Goal: Find specific page/section: Find specific page/section

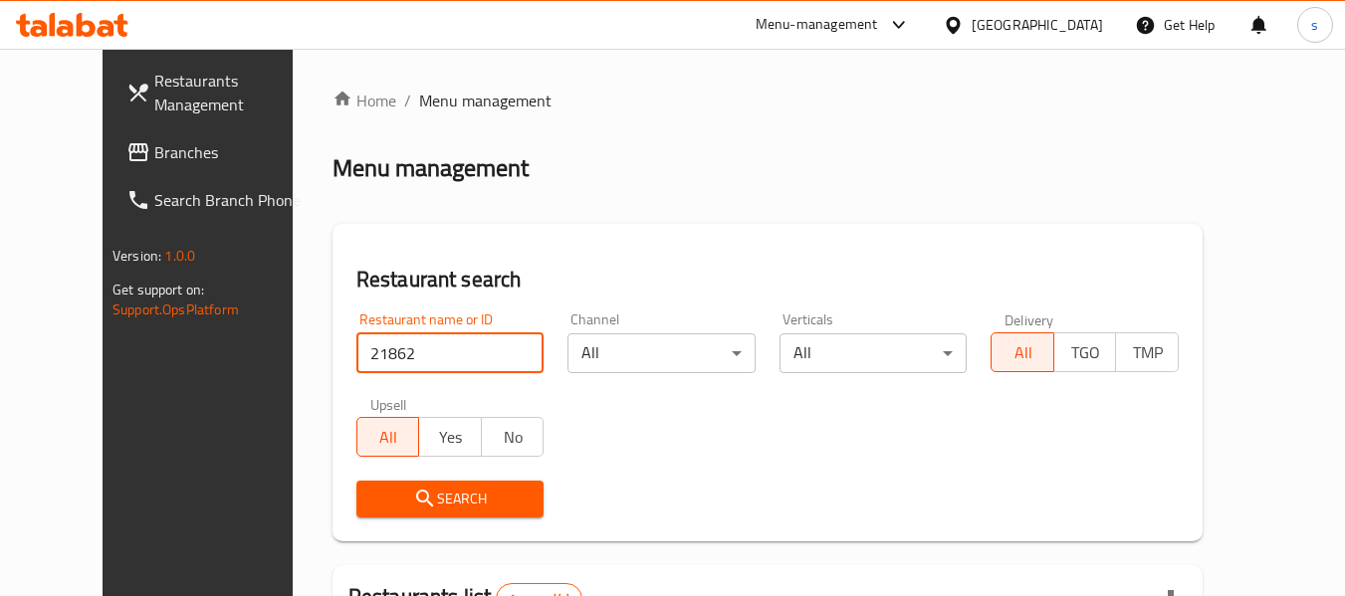
scroll to position [275, 0]
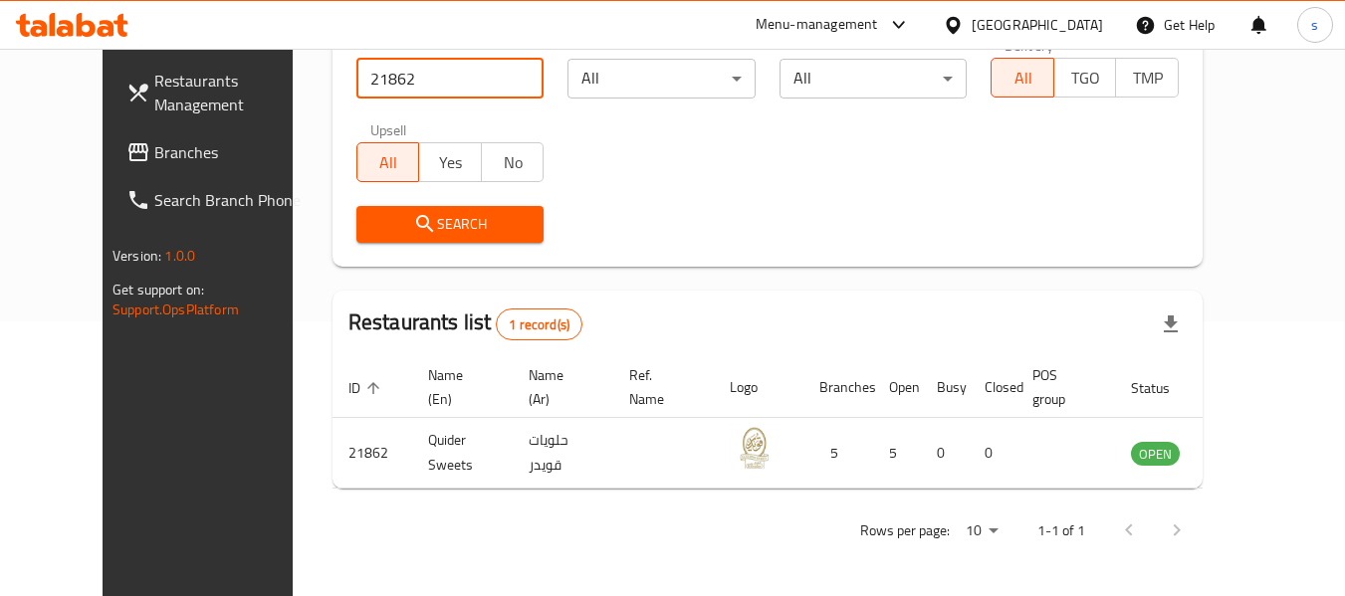
click at [972, 21] on div at bounding box center [957, 25] width 29 height 22
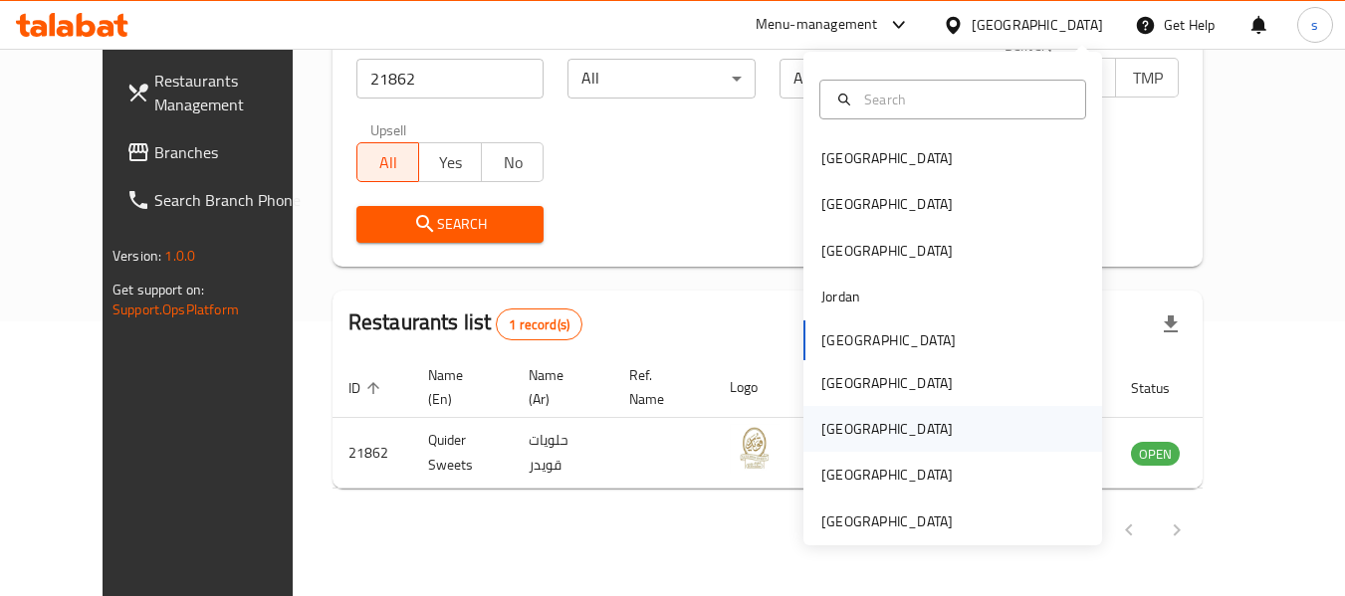
click at [828, 431] on div "[GEOGRAPHIC_DATA]" at bounding box center [887, 429] width 131 height 22
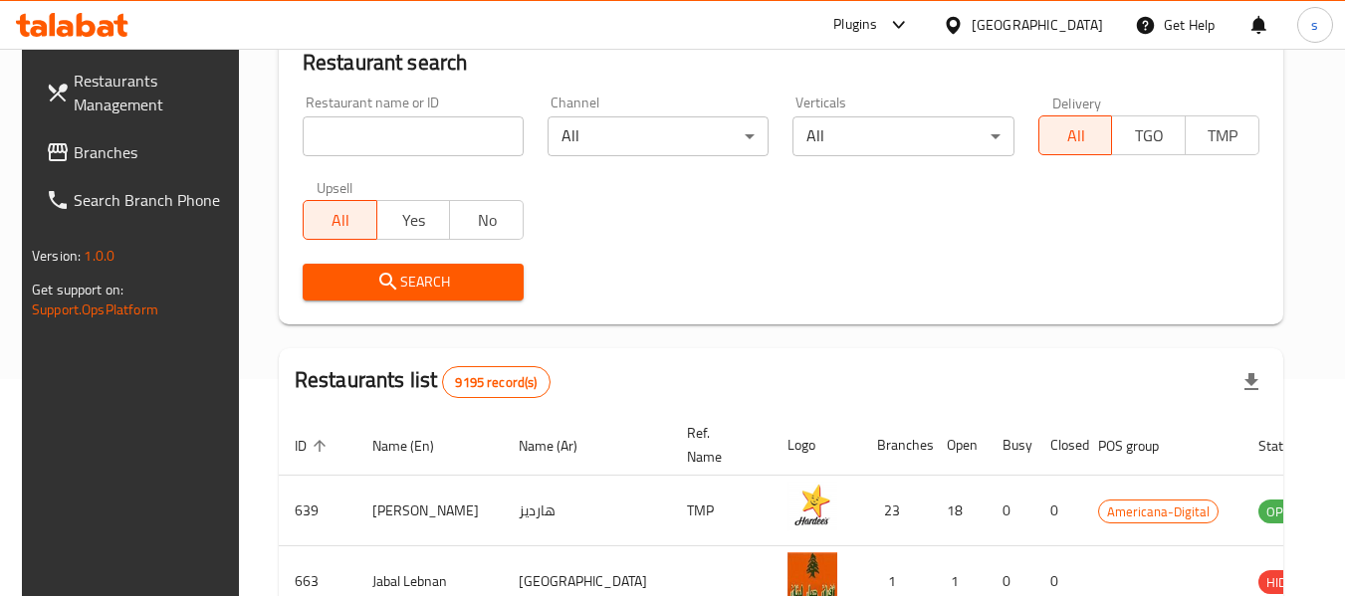
scroll to position [275, 0]
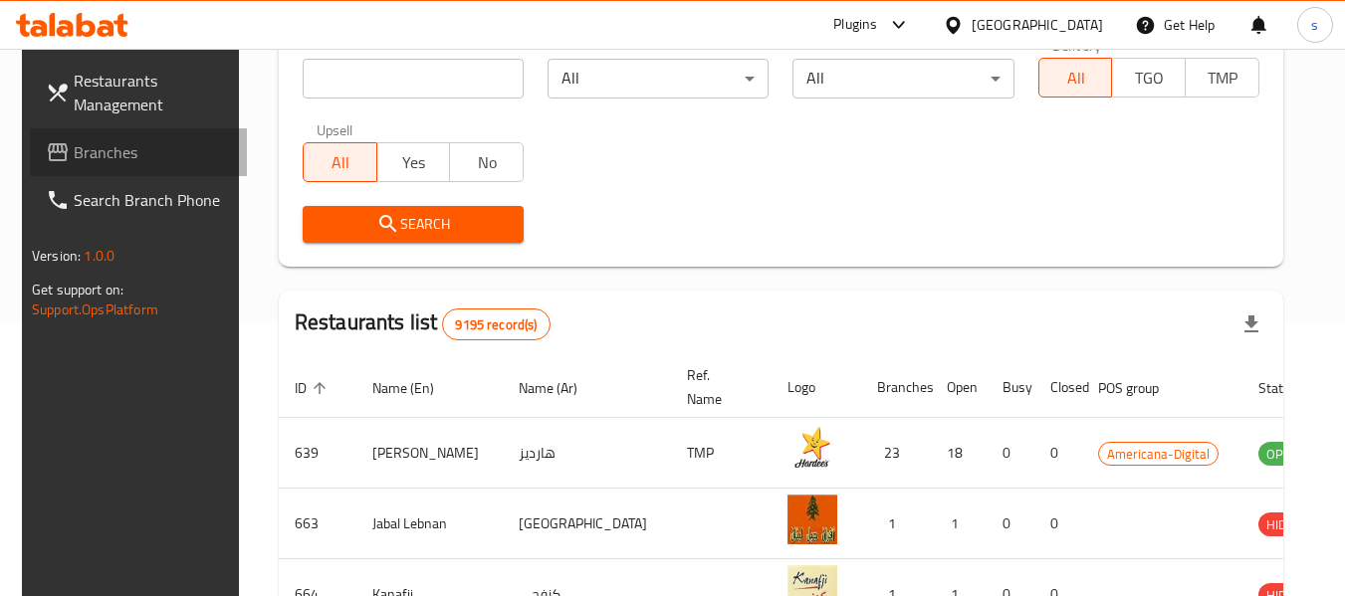
click at [84, 150] on span "Branches" at bounding box center [152, 152] width 157 height 24
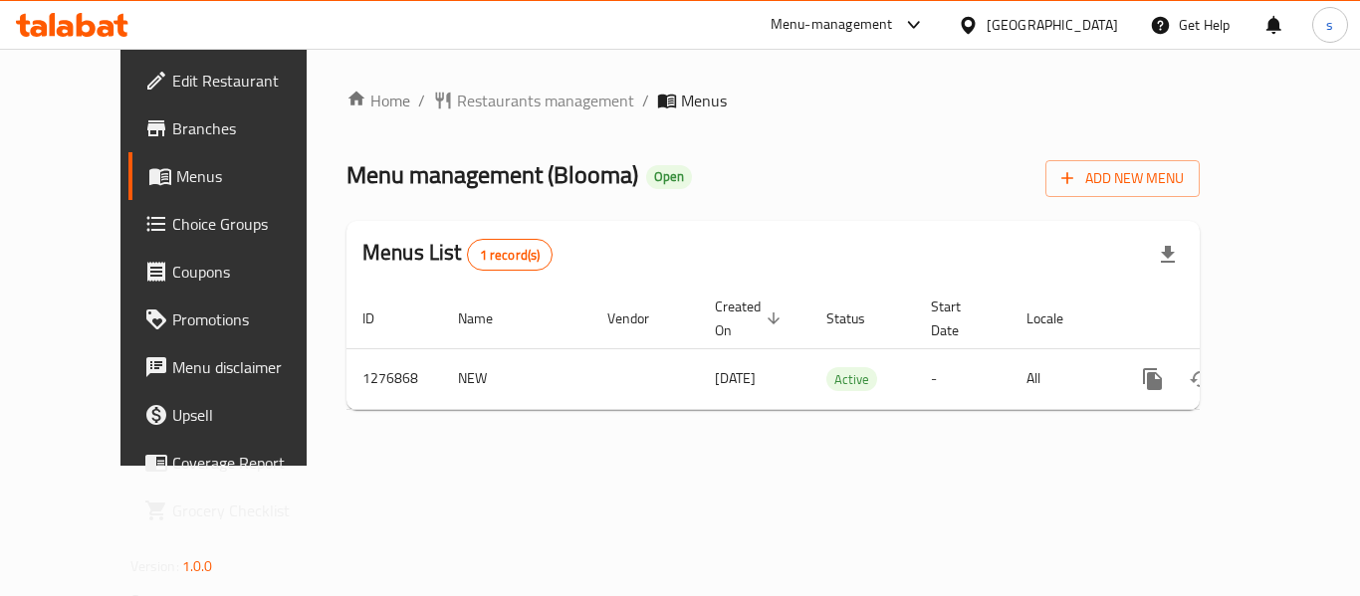
click at [513, 76] on div "Home / Restaurants management / Menus Menu management ( Blooma ) Open Add New M…" at bounding box center [773, 257] width 933 height 417
click at [493, 96] on span "Restaurants management" at bounding box center [545, 101] width 177 height 24
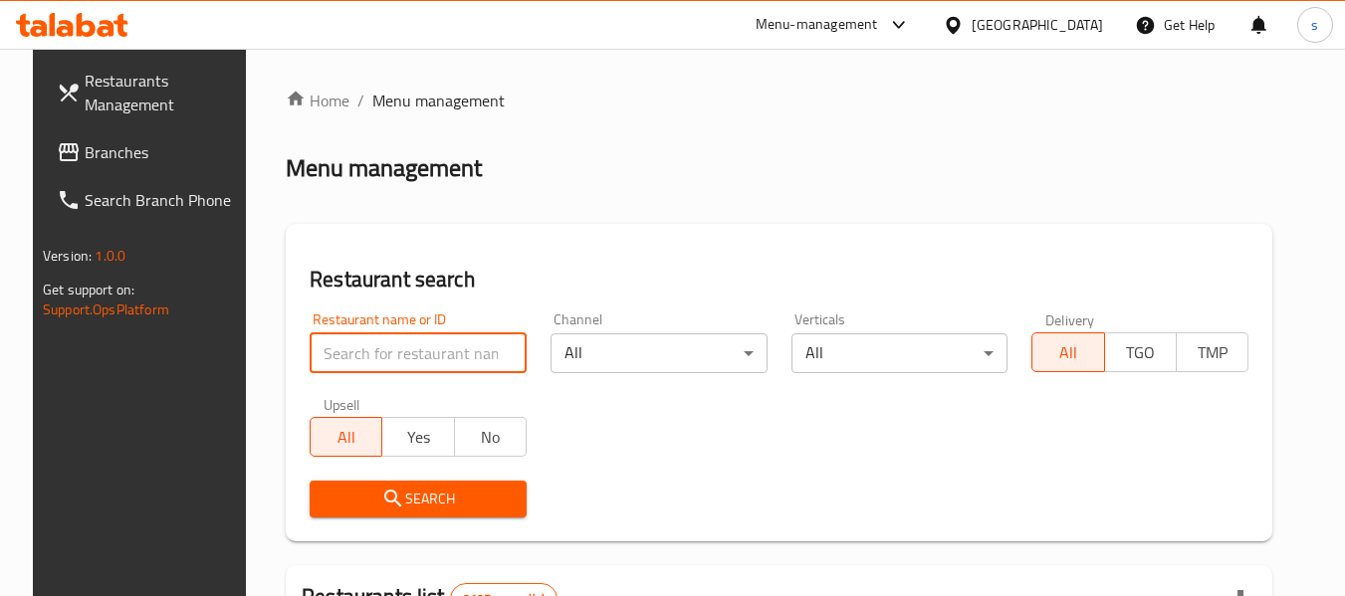
click at [372, 367] on input "search" at bounding box center [418, 354] width 217 height 40
paste input "692177"
type input "692177"
click button "Search" at bounding box center [418, 499] width 217 height 37
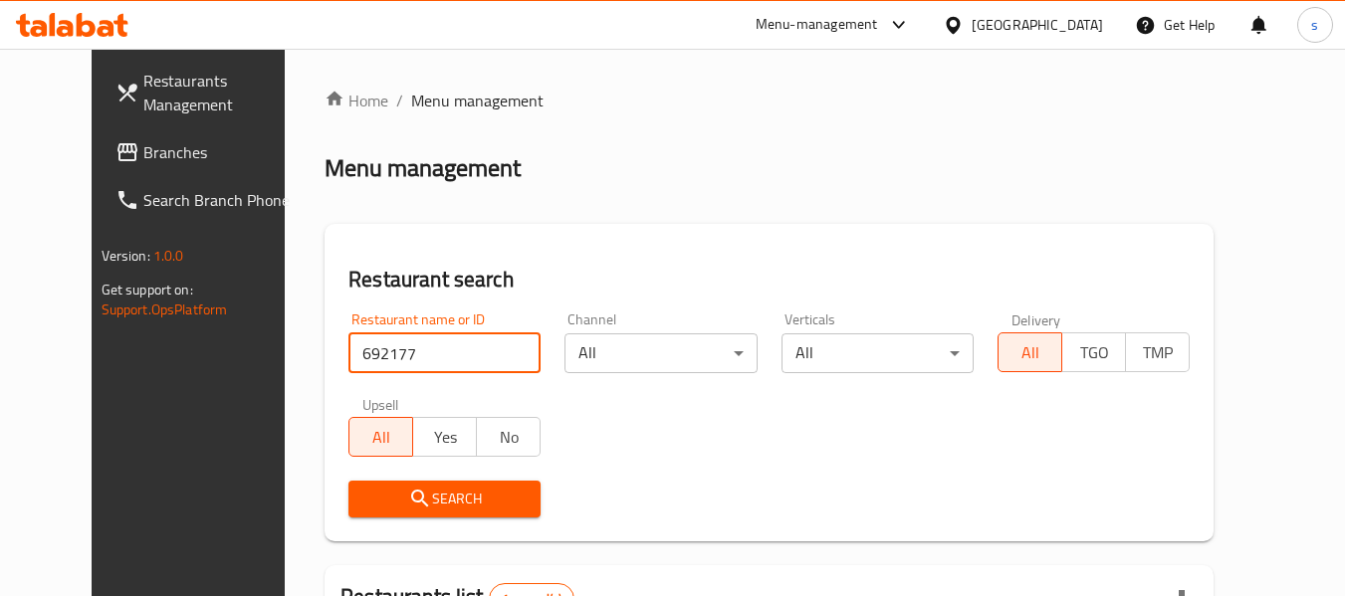
scroll to position [267, 0]
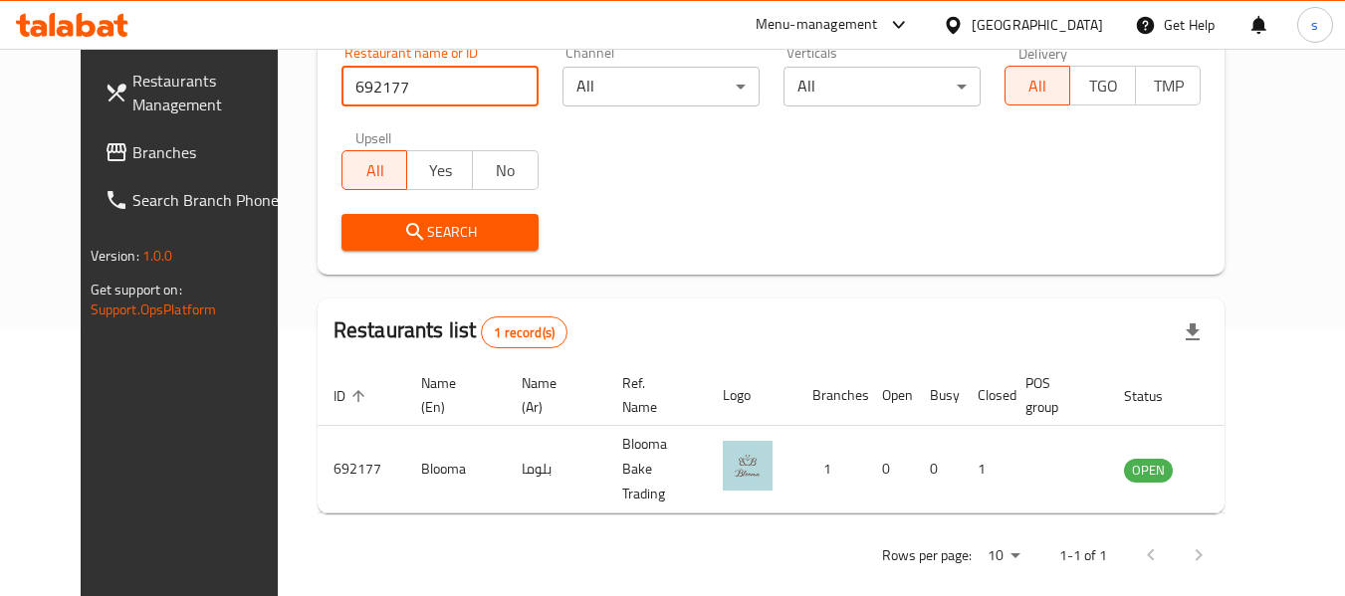
click at [1091, 30] on div "[GEOGRAPHIC_DATA]" at bounding box center [1037, 25] width 131 height 22
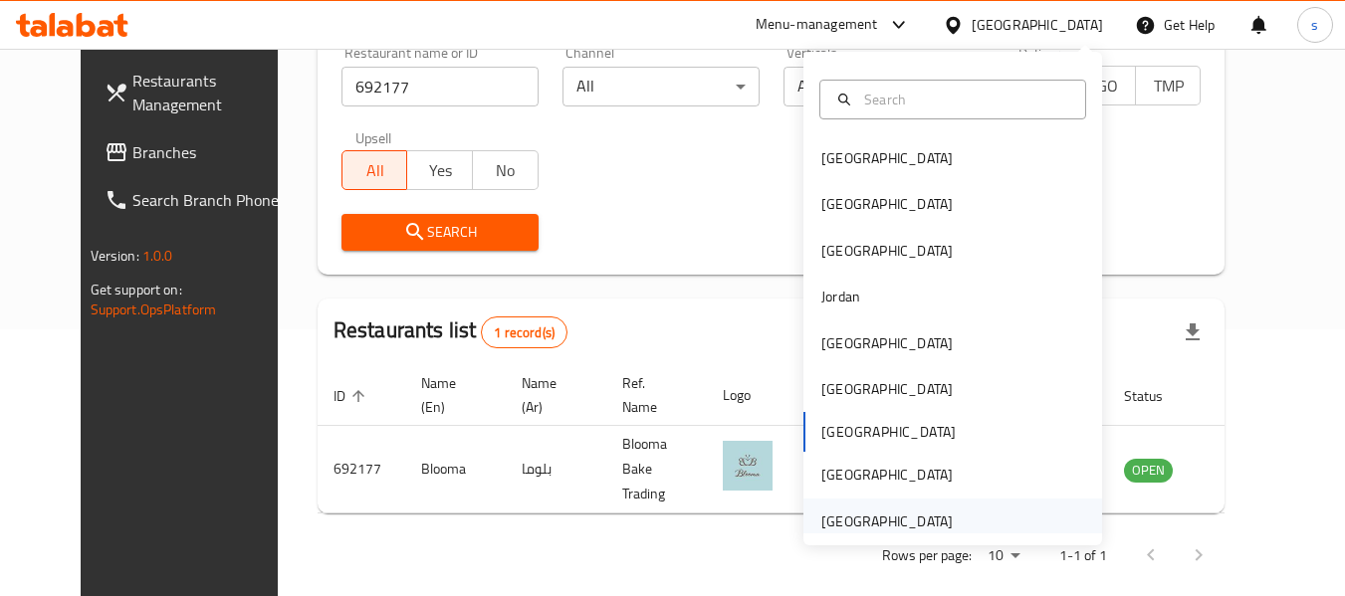
click at [858, 521] on div "[GEOGRAPHIC_DATA]" at bounding box center [887, 522] width 131 height 22
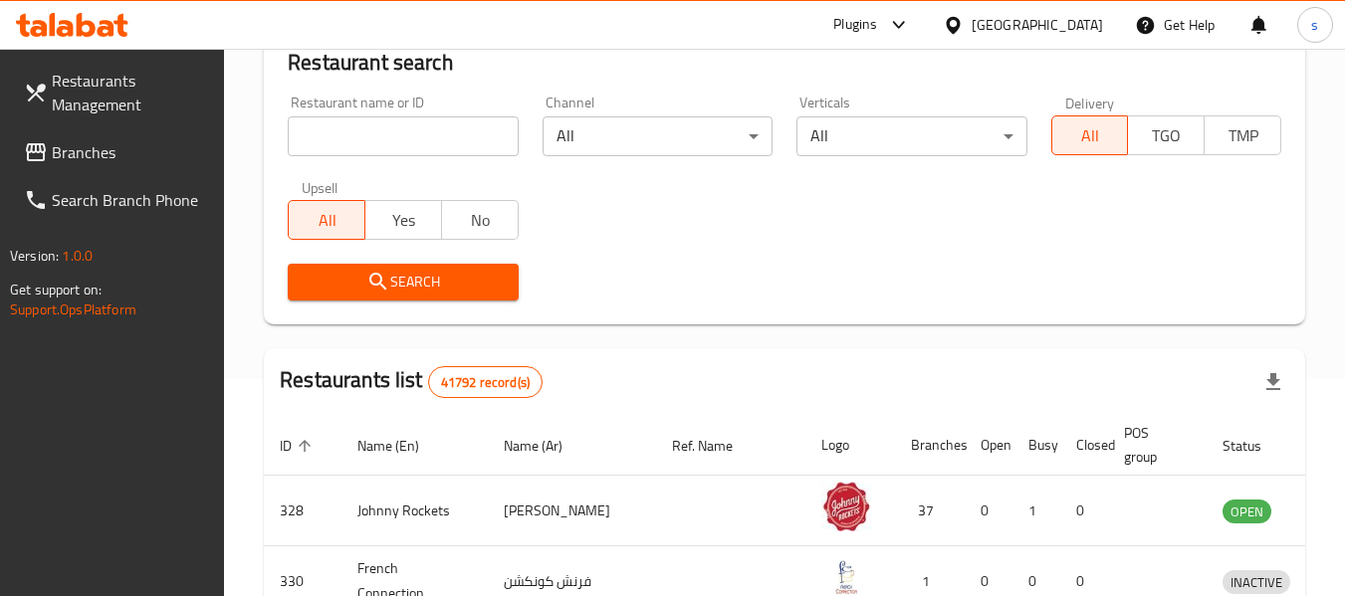
scroll to position [267, 0]
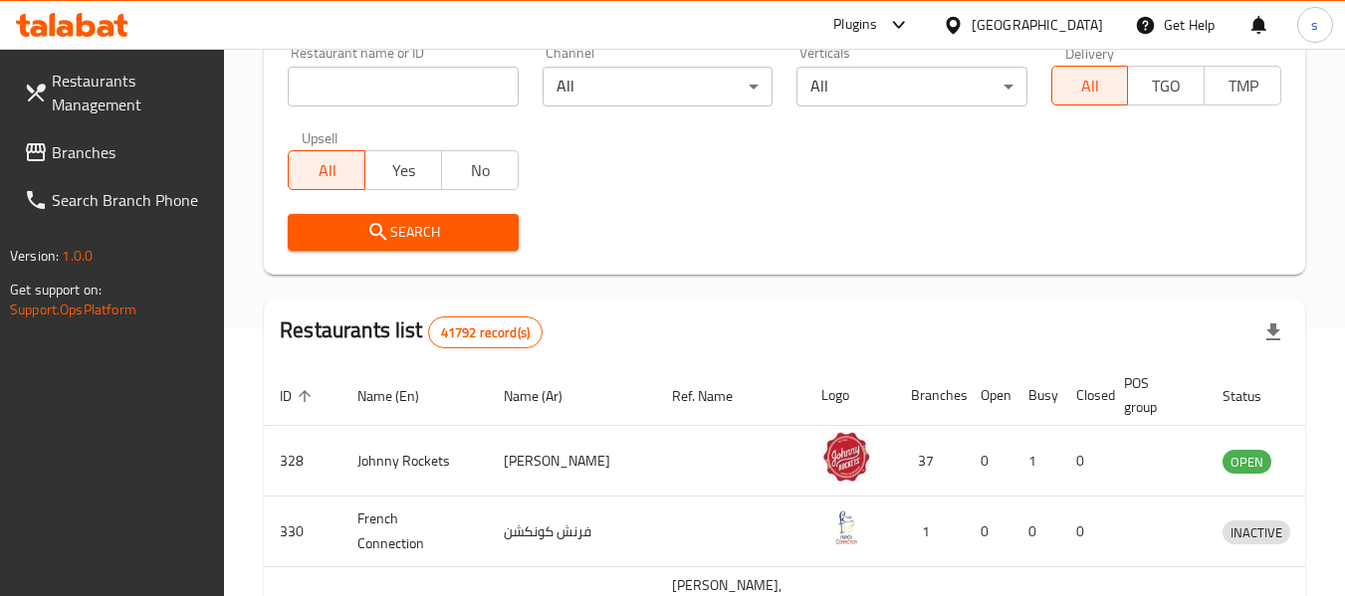
drag, startPoint x: 43, startPoint y: 156, endPoint x: 79, endPoint y: 179, distance: 42.5
click at [43, 156] on icon at bounding box center [36, 152] width 24 height 24
